Goal: Contribute content

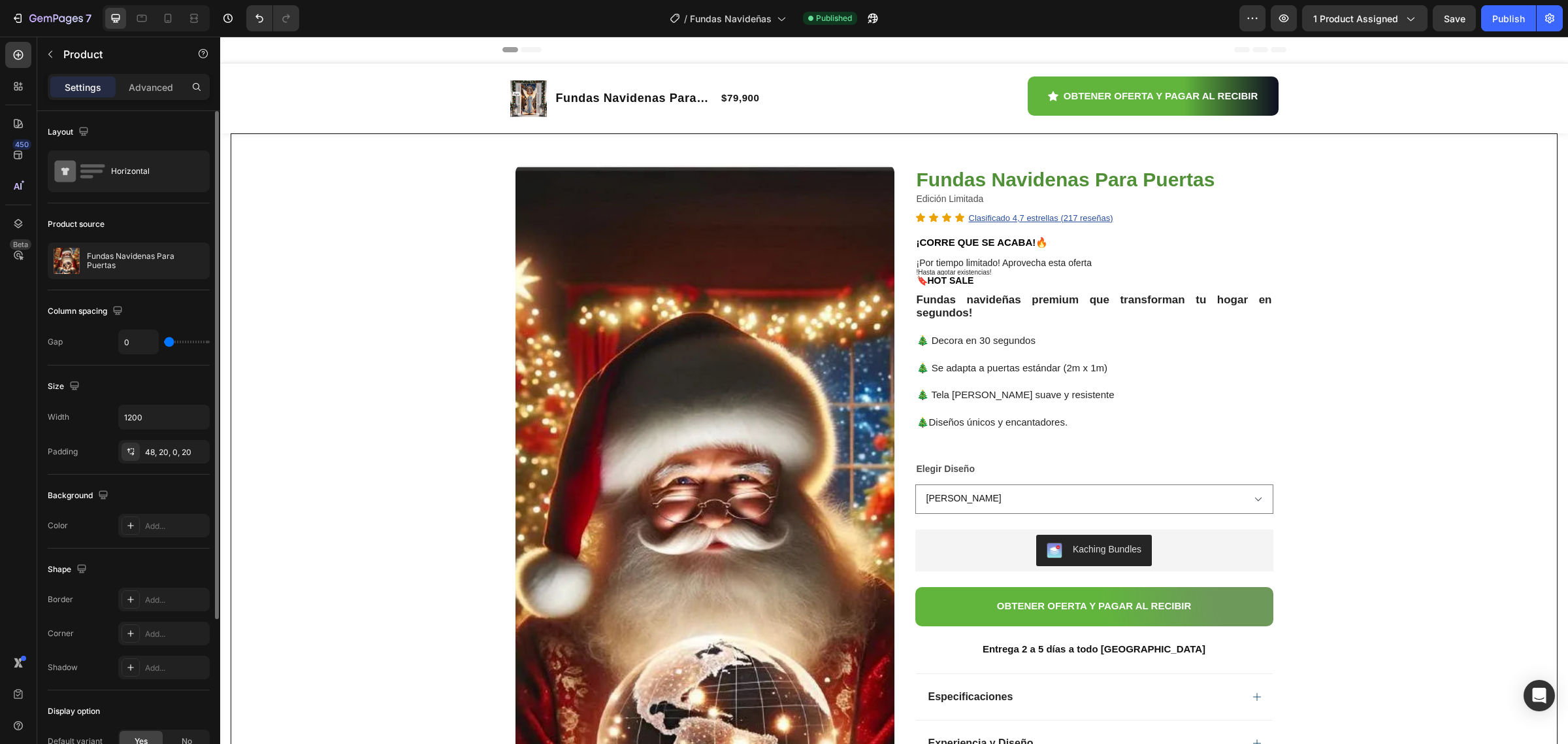
scroll to position [245, 0]
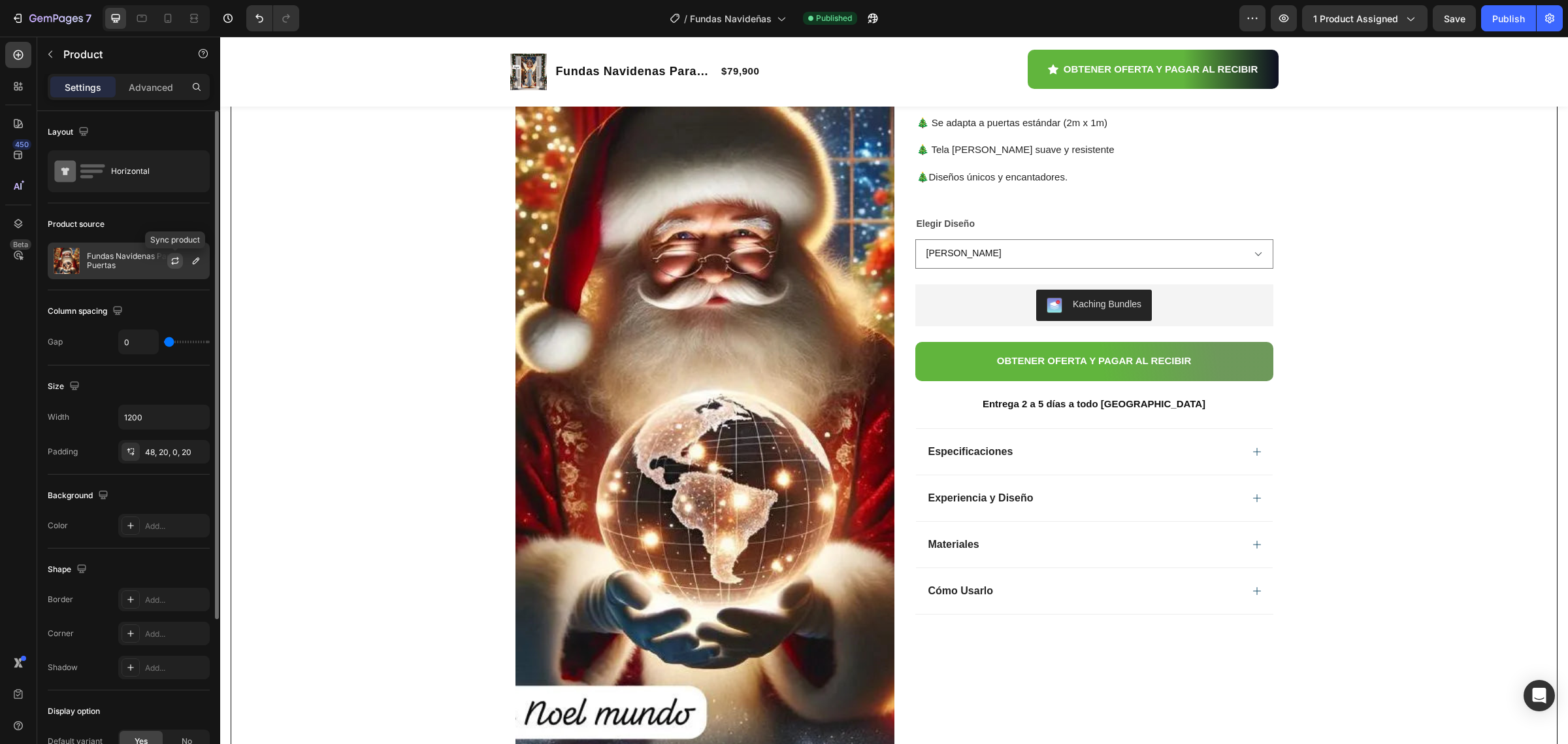
click at [172, 268] on button "button" at bounding box center [175, 260] width 16 height 16
click at [1454, 23] on span "Save" at bounding box center [1454, 19] width 22 height 11
click at [1497, 18] on div "Publish" at bounding box center [1508, 18] width 32 height 13
click at [872, 17] on icon "button" at bounding box center [873, 18] width 9 height 10
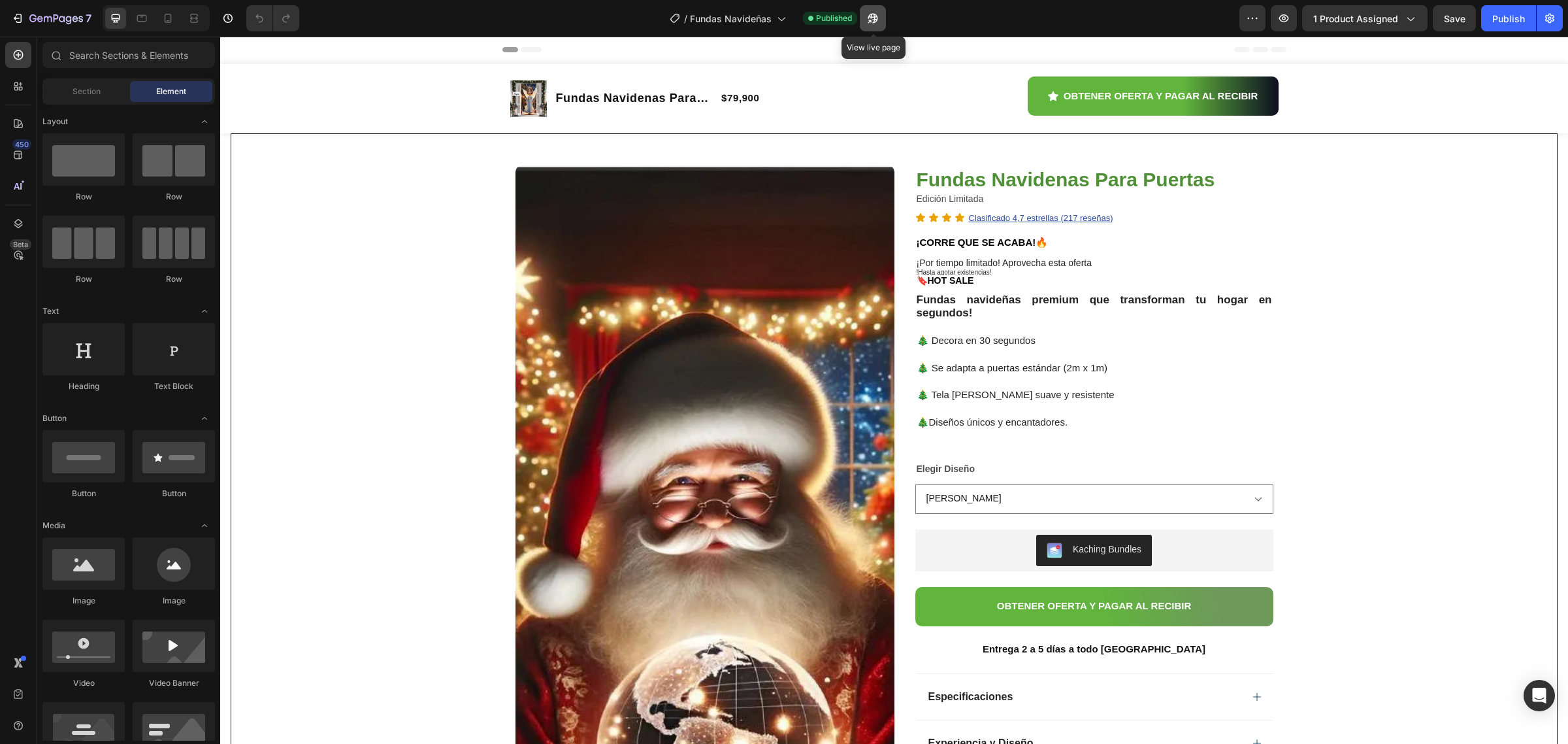
click at [872, 20] on icon "button" at bounding box center [873, 18] width 13 height 13
